Goal: Book appointment/travel/reservation

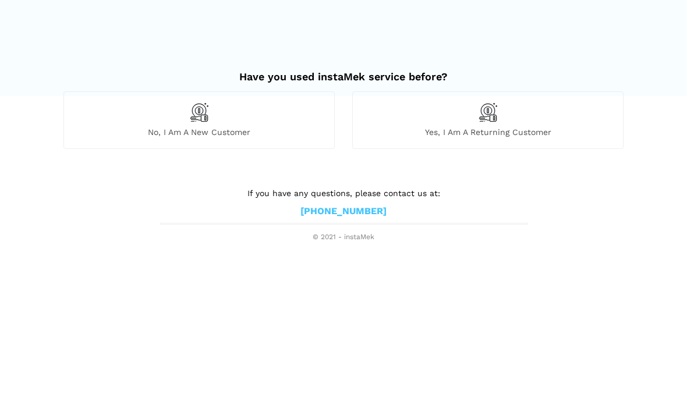
click at [117, 125] on div "No, I am a new customer" at bounding box center [198, 119] width 271 height 57
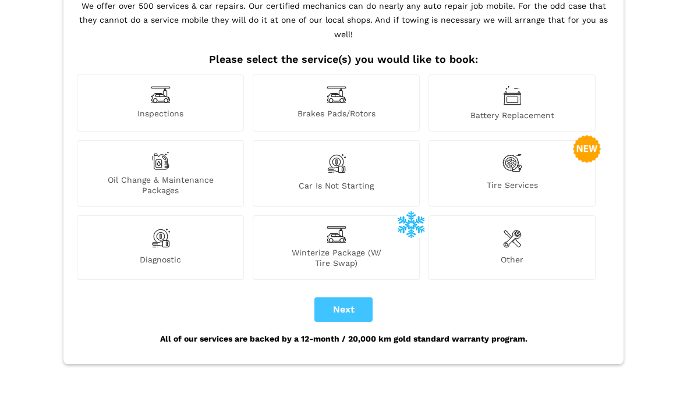
click at [128, 226] on div "Diagnostic" at bounding box center [160, 248] width 167 height 64
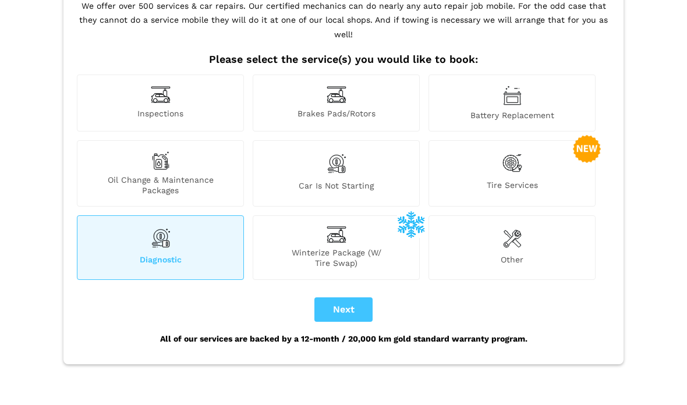
click at [126, 231] on div "Diagnostic" at bounding box center [160, 247] width 167 height 64
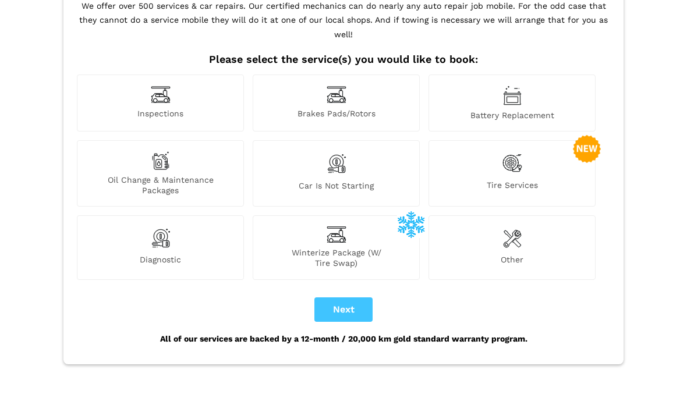
click at [122, 220] on div "Diagnostic" at bounding box center [160, 247] width 167 height 64
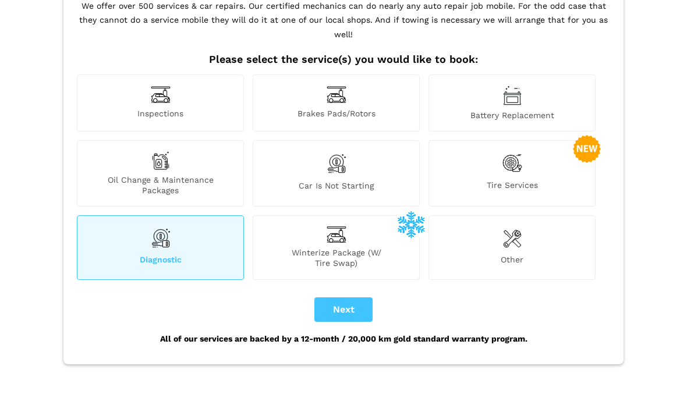
click at [514, 86] on img at bounding box center [512, 96] width 19 height 20
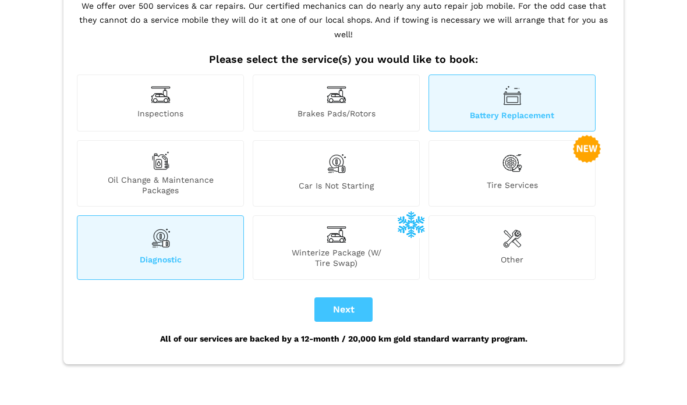
click at [369, 298] on button "Next" at bounding box center [343, 310] width 58 height 24
checkbox input "true"
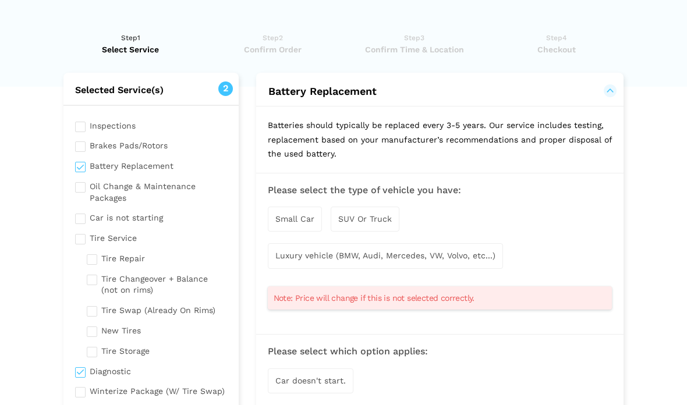
scroll to position [0, 0]
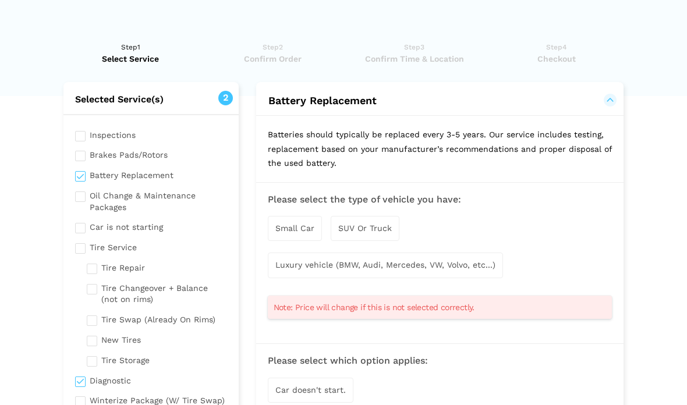
click at [298, 229] on span "Small Car" at bounding box center [294, 228] width 39 height 9
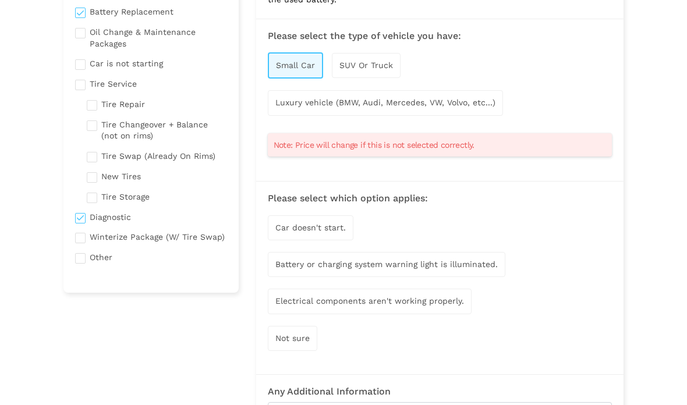
click at [338, 225] on span "Car doesn't start." at bounding box center [310, 228] width 70 height 9
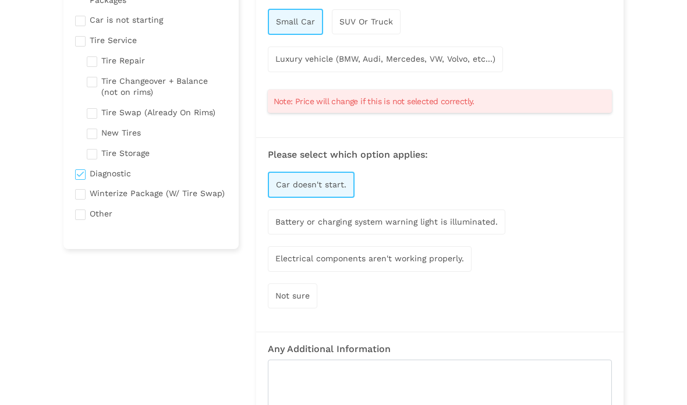
scroll to position [231, 0]
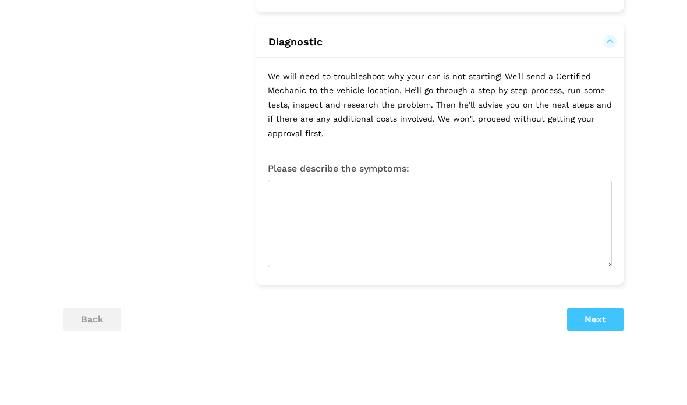
click at [597, 319] on button "Next" at bounding box center [595, 320] width 56 height 23
